Goal: Navigation & Orientation: Find specific page/section

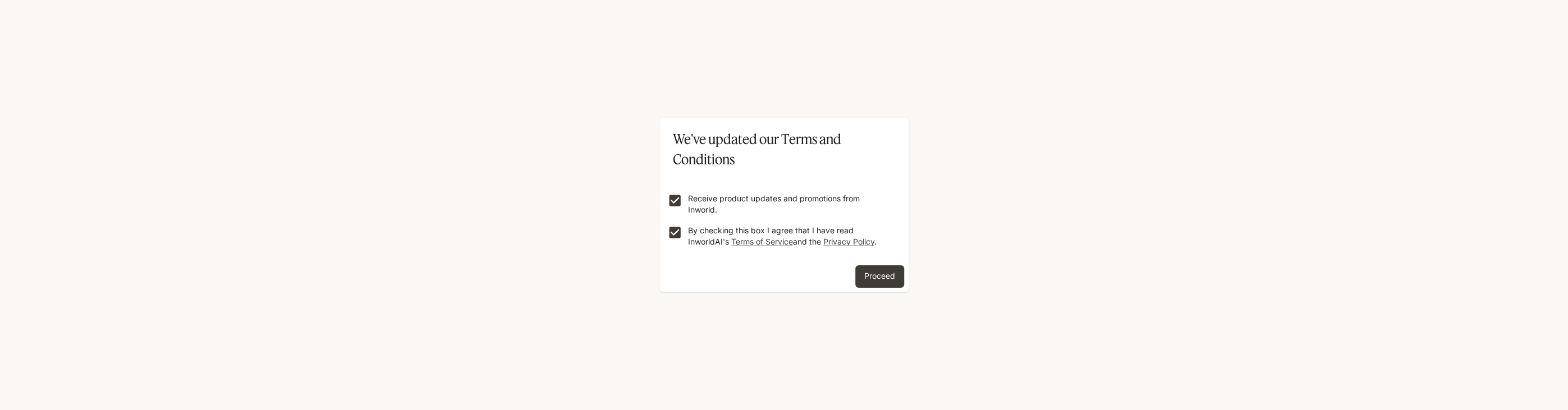
click at [875, 282] on button "Proceed" at bounding box center [879, 277] width 49 height 22
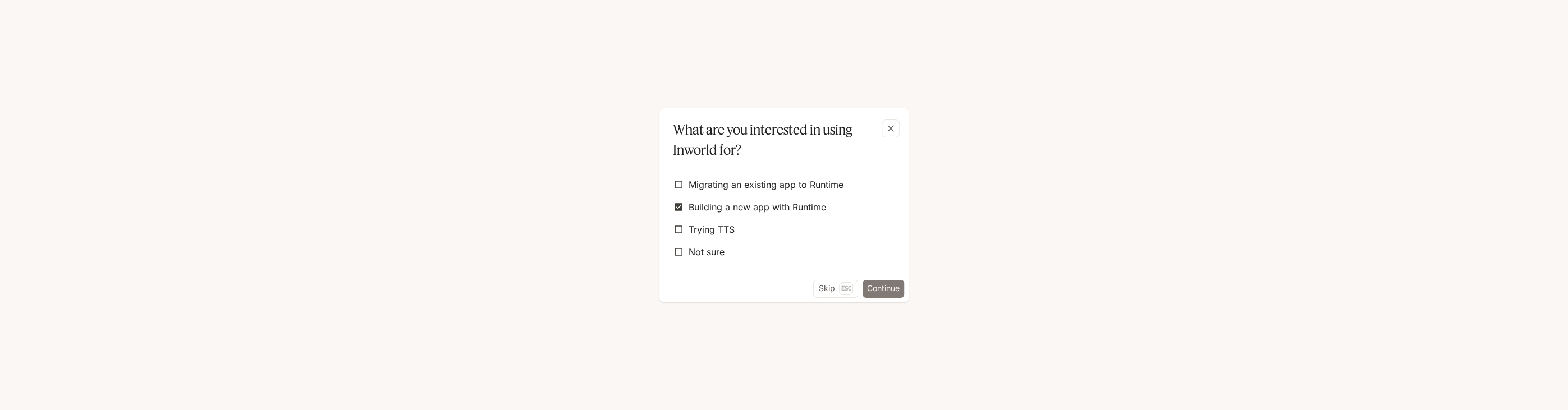
click at [871, 296] on button "Continue" at bounding box center [883, 288] width 42 height 18
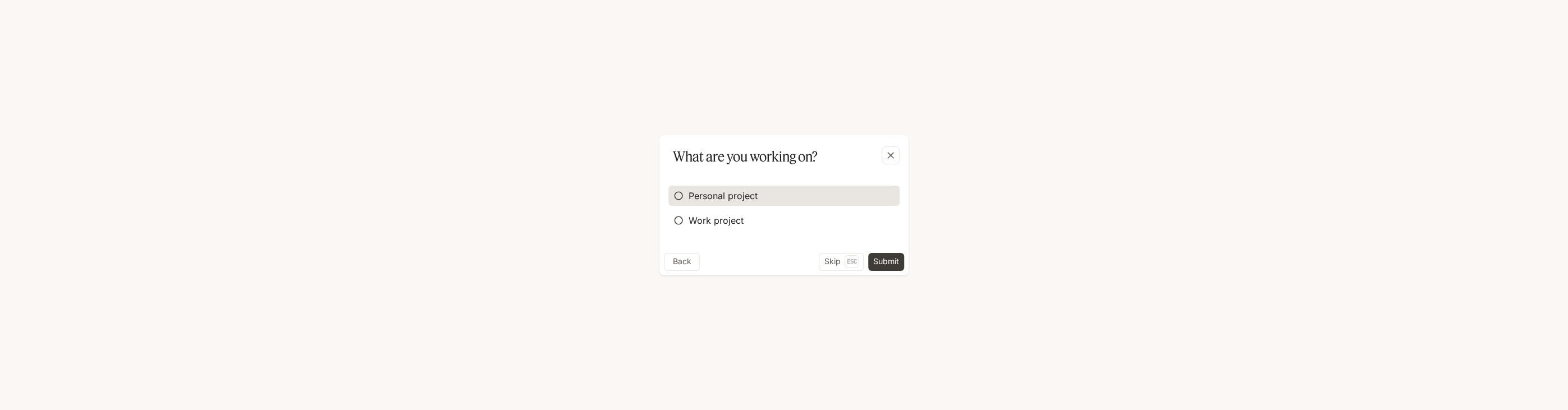
click at [693, 201] on span "Personal project" at bounding box center [723, 196] width 69 height 14
click at [889, 265] on button "Submit" at bounding box center [886, 262] width 36 height 18
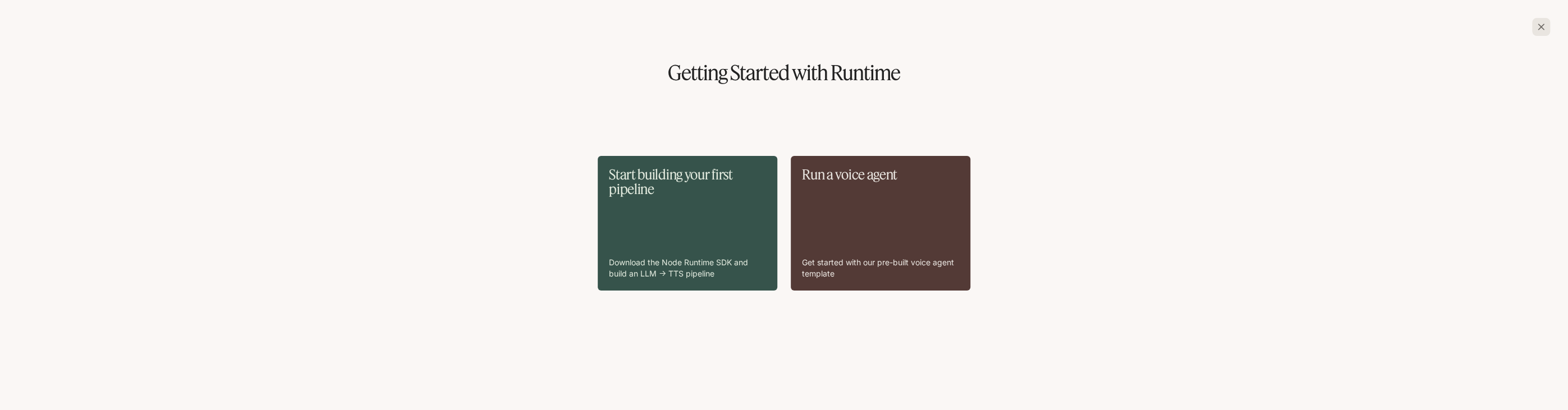
click at [1539, 32] on icon "button" at bounding box center [1541, 27] width 11 height 11
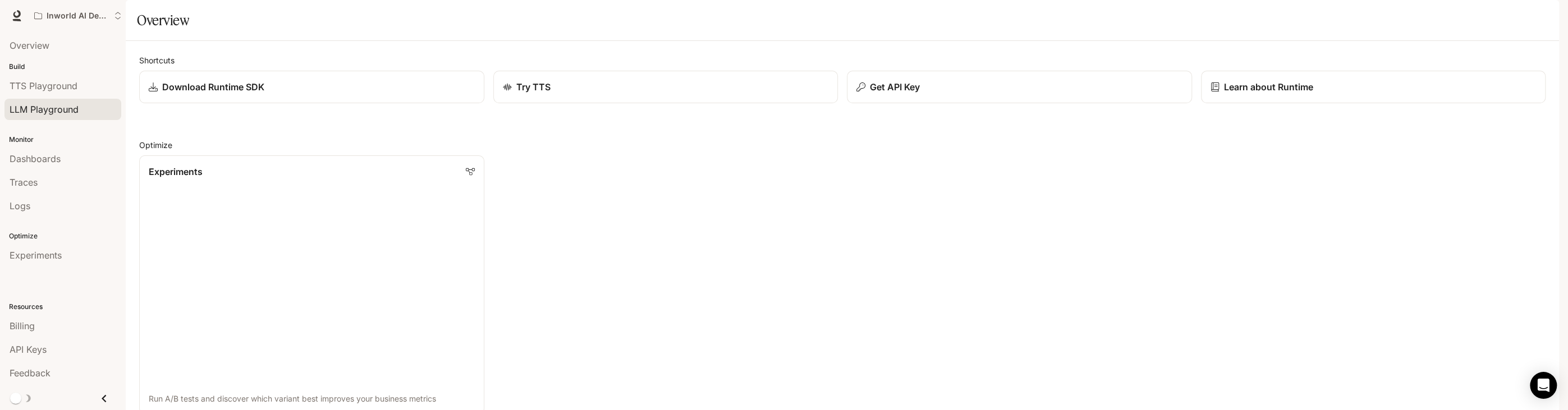
click at [57, 105] on span "LLM Playground" at bounding box center [44, 109] width 69 height 14
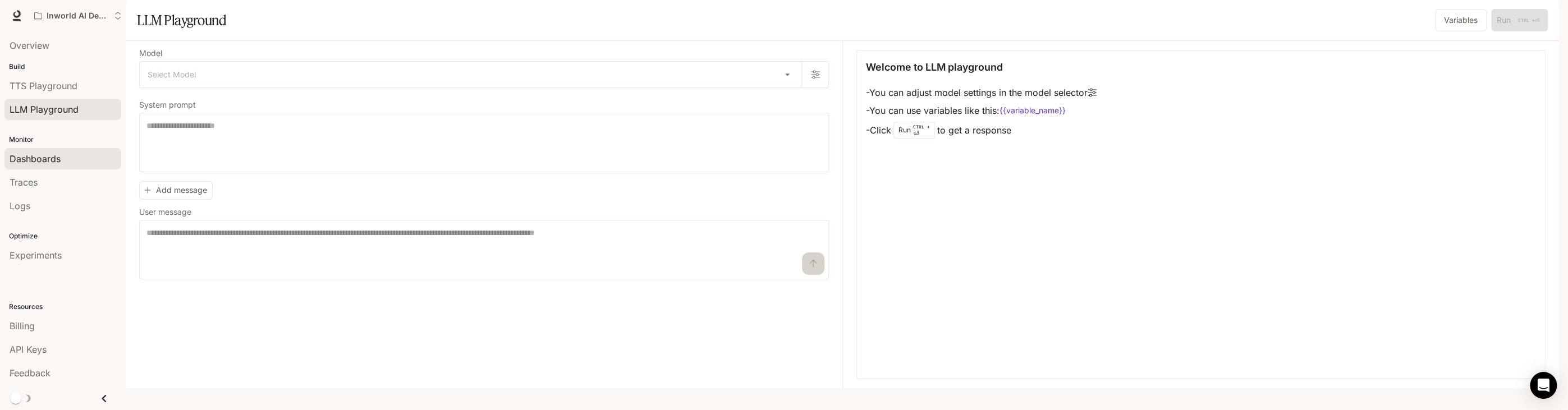
click at [41, 161] on span "Dashboards" at bounding box center [35, 159] width 51 height 14
